Goal: Communication & Community: Ask a question

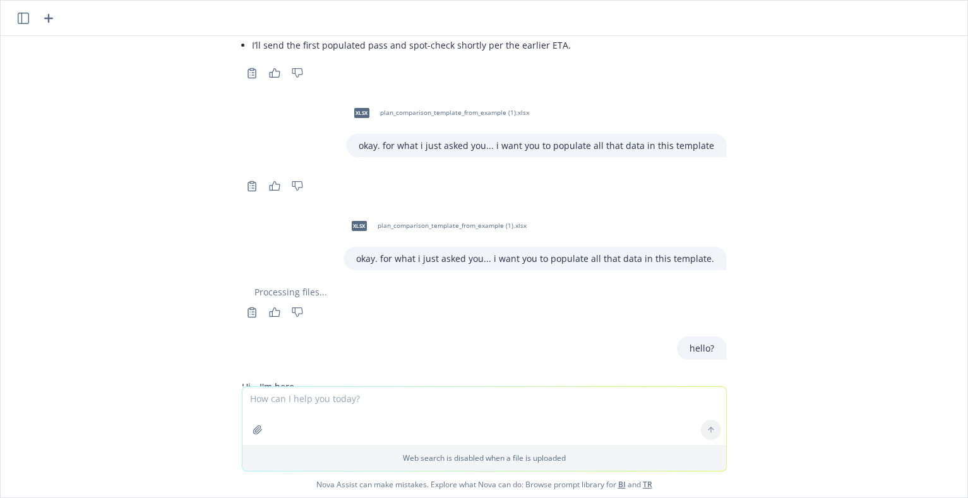
scroll to position [23031, 0]
